Goal: Transaction & Acquisition: Purchase product/service

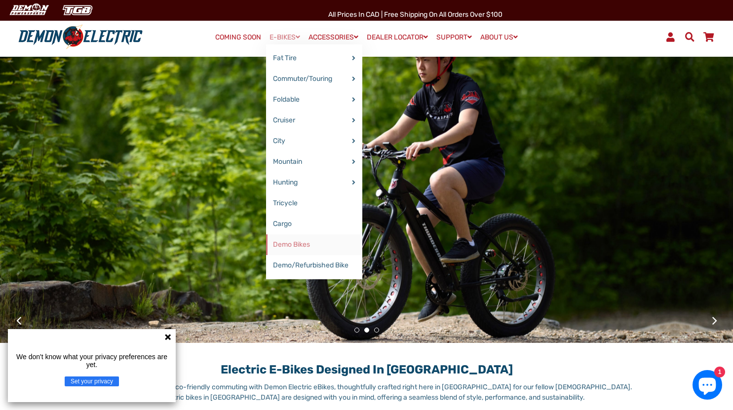
scroll to position [91, 0]
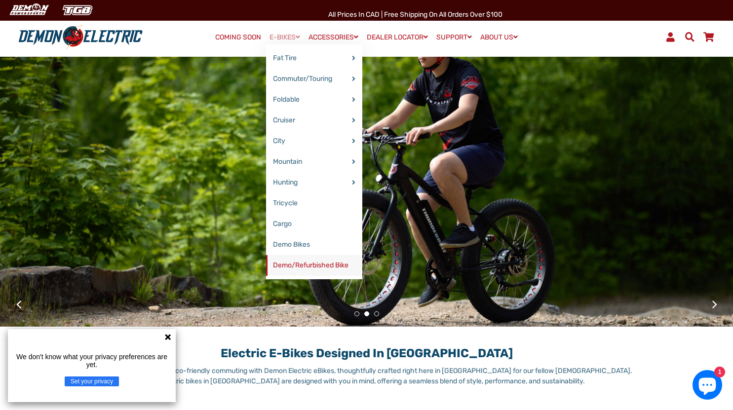
click at [312, 263] on link "Demo/Refurbished Bike" at bounding box center [314, 265] width 96 height 21
